Goal: Information Seeking & Learning: Stay updated

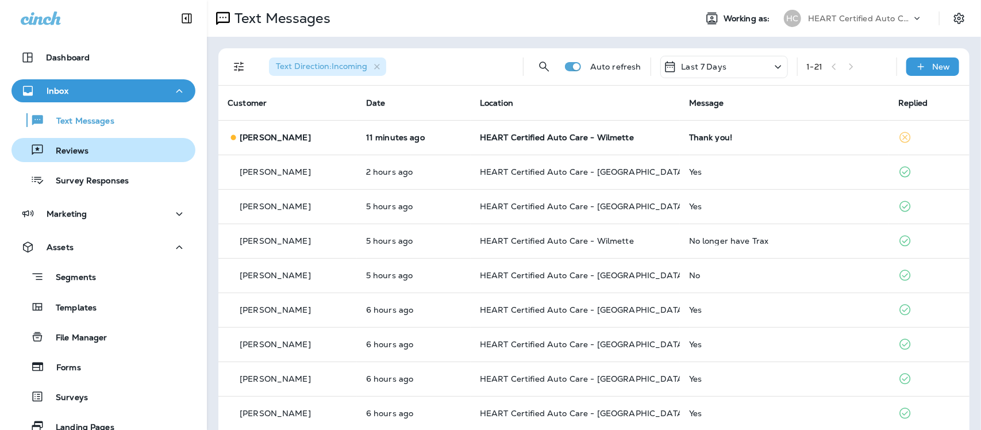
click at [78, 148] on p "Reviews" at bounding box center [66, 151] width 44 height 11
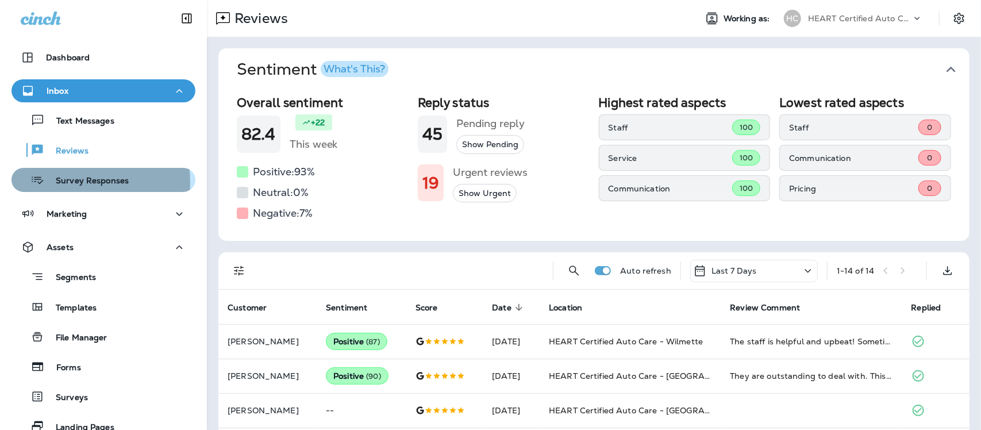
click at [81, 182] on p "Survey Responses" at bounding box center [86, 181] width 84 height 11
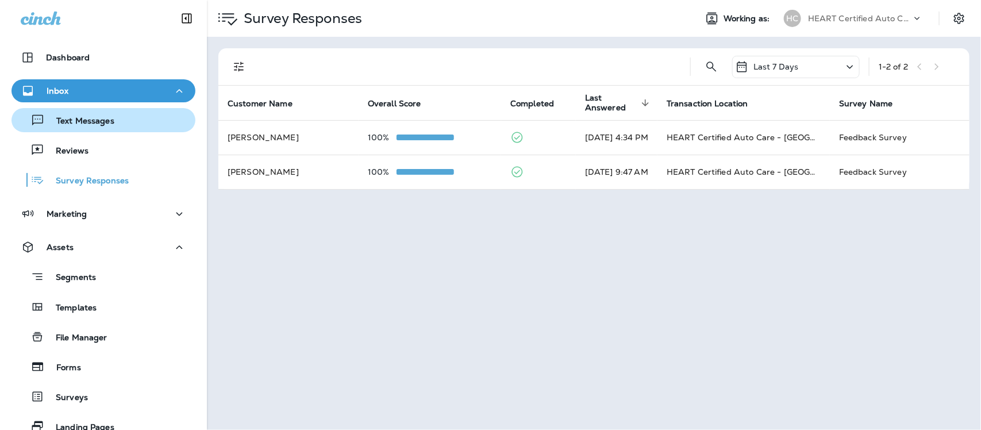
click at [85, 117] on p "Text Messages" at bounding box center [80, 121] width 70 height 11
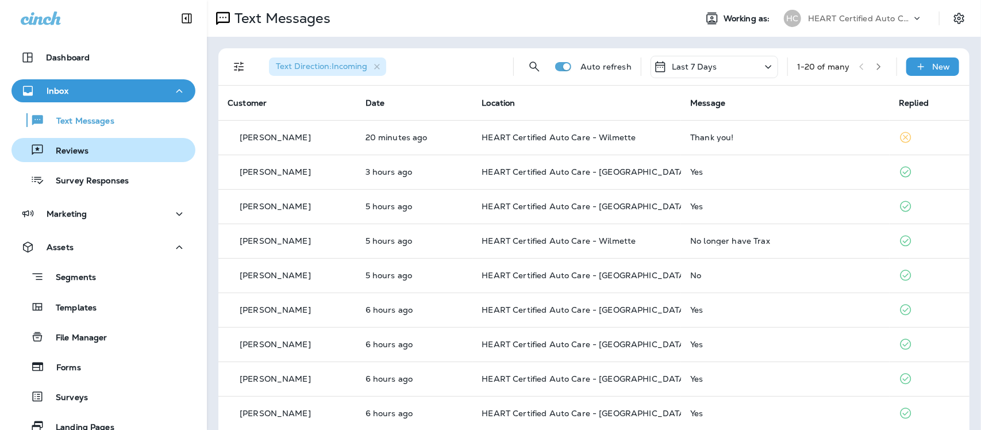
click at [76, 151] on p "Reviews" at bounding box center [66, 151] width 44 height 11
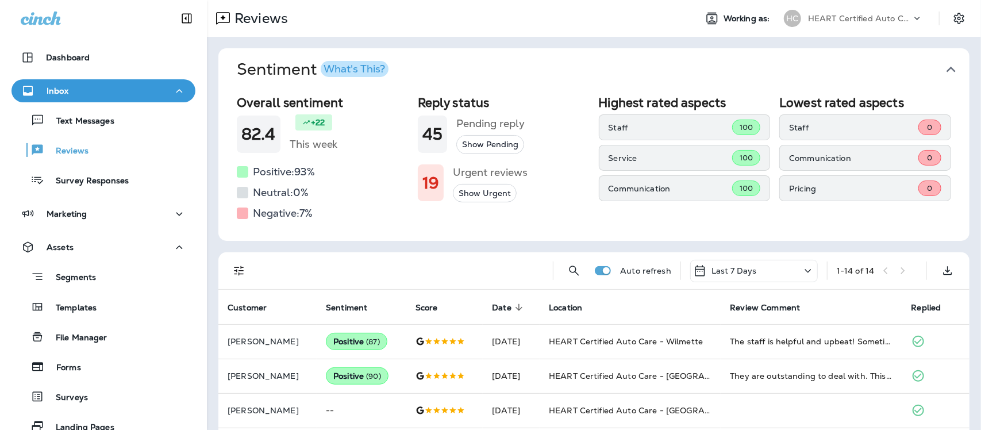
drag, startPoint x: 940, startPoint y: 68, endPoint x: 932, endPoint y: 69, distance: 8.1
click at [946, 68] on icon "button" at bounding box center [950, 70] width 9 height 6
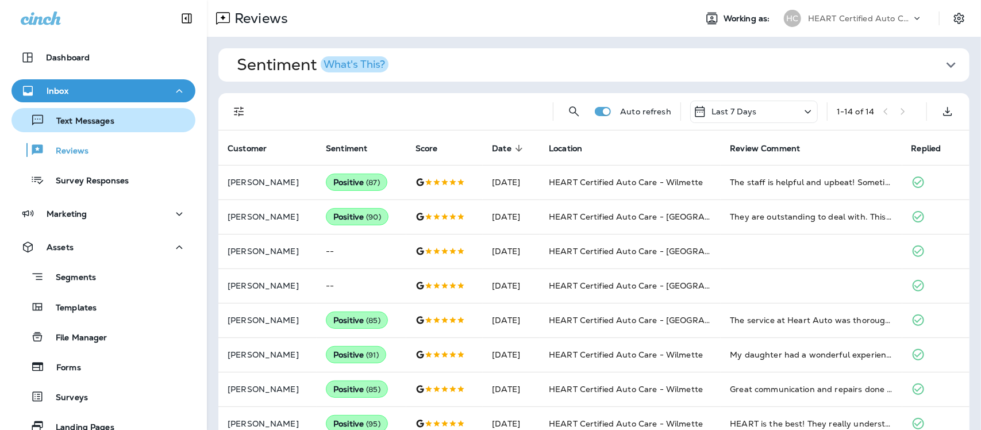
click at [83, 125] on p "Text Messages" at bounding box center [80, 121] width 70 height 11
